Goal: Task Accomplishment & Management: Manage account settings

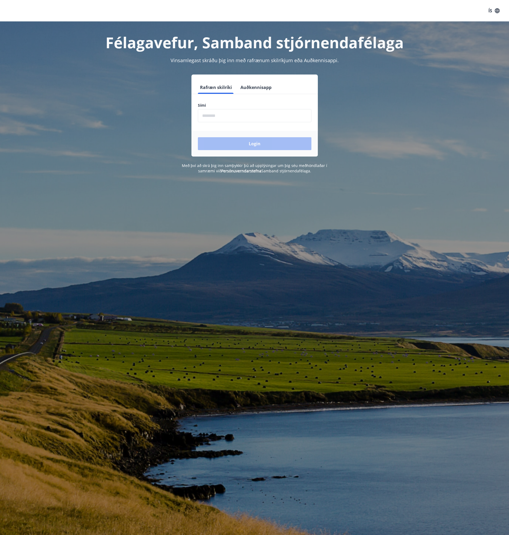
click at [232, 119] on input "phone" at bounding box center [255, 115] width 114 height 13
type input "********"
click at [198, 137] on button "Login" at bounding box center [255, 143] width 114 height 13
click at [234, 113] on input "phone" at bounding box center [255, 115] width 114 height 13
type input "********"
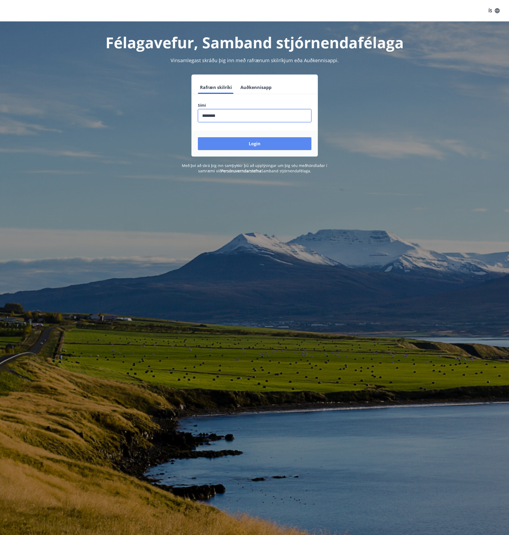
click at [238, 139] on button "Login" at bounding box center [255, 143] width 114 height 13
drag, startPoint x: 248, startPoint y: 128, endPoint x: 251, endPoint y: 141, distance: 13.4
click at [248, 129] on form "Rafræn skilríki Auðkennisapp Sími ​ Login" at bounding box center [254, 119] width 126 height 76
click at [251, 141] on button "Login" at bounding box center [255, 143] width 114 height 13
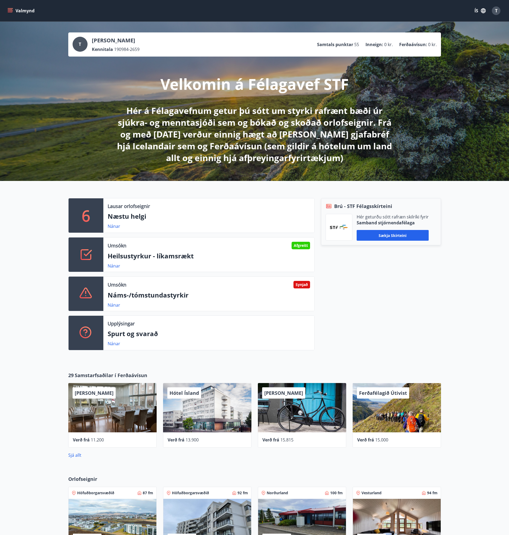
click at [231, 285] on div "Umsókn Synjað" at bounding box center [209, 284] width 202 height 7
click at [151, 298] on p "Náms-/tómstundastyrkir" at bounding box center [209, 294] width 202 height 9
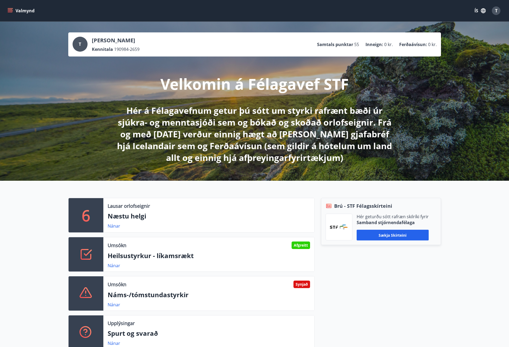
click at [239, 301] on div "Umsókn Synjað Náms-/tómstundastyrkir Nánar" at bounding box center [208, 293] width 211 height 34
click at [149, 294] on p "Náms-/tómstundastyrkir" at bounding box center [209, 294] width 202 height 9
click at [107, 296] on div "Umsókn Synjað Náms-/tómstundastyrkir Nánar" at bounding box center [208, 293] width 211 height 34
click at [115, 304] on link "Nánar" at bounding box center [114, 305] width 13 height 6
